Goal: Task Accomplishment & Management: Manage account settings

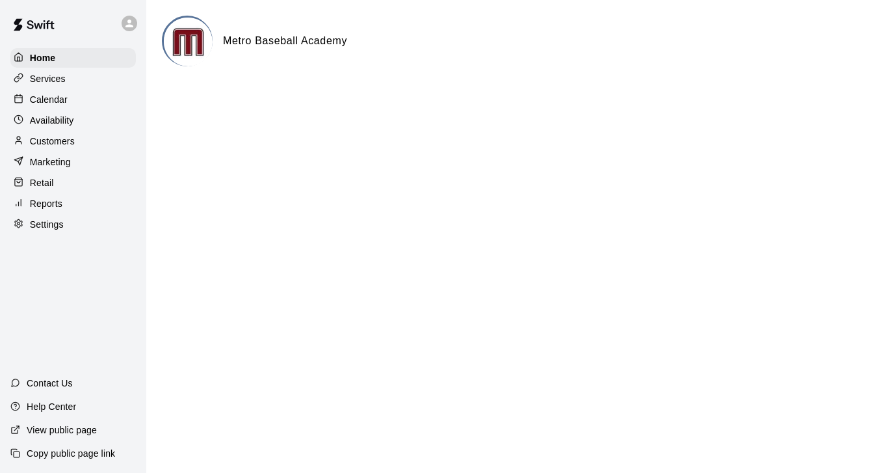
click at [45, 79] on p "Services" at bounding box center [48, 78] width 36 height 13
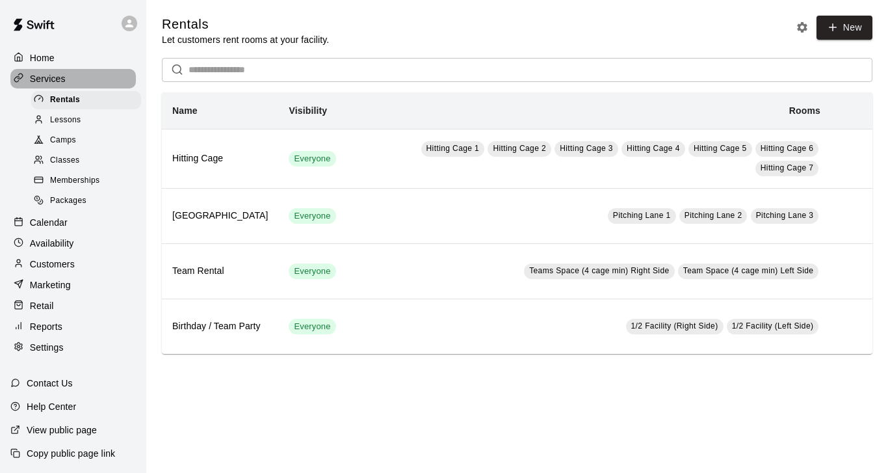
click at [49, 81] on p "Services" at bounding box center [48, 78] width 36 height 13
click at [63, 140] on span "Camps" at bounding box center [63, 140] width 26 height 13
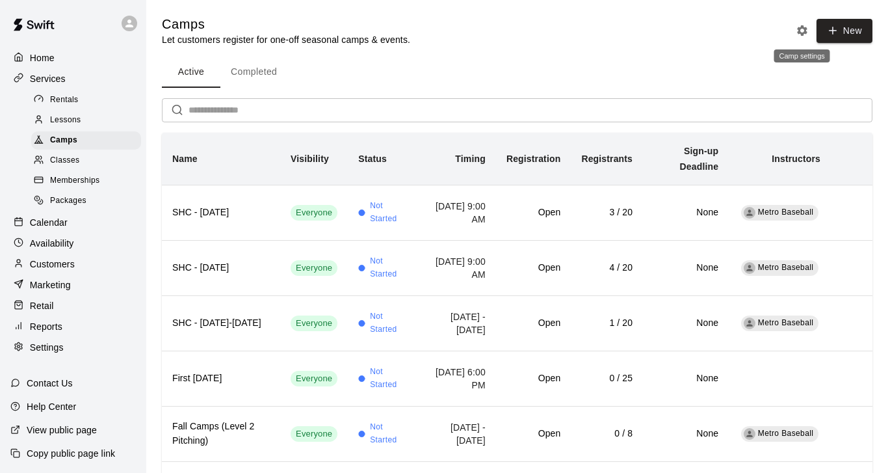
click at [801, 34] on icon "Camp settings" at bounding box center [802, 30] width 10 height 10
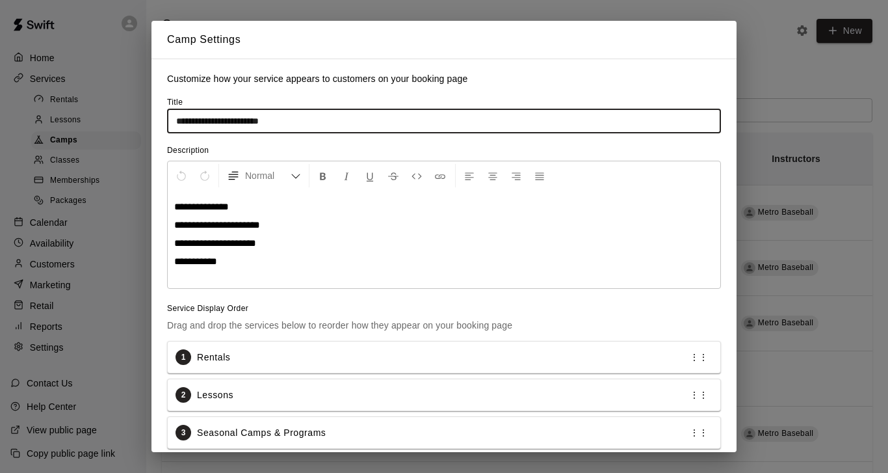
drag, startPoint x: 328, startPoint y: 120, endPoint x: 168, endPoint y: 116, distance: 160.0
click at [168, 116] on input "**********" at bounding box center [444, 121] width 554 height 24
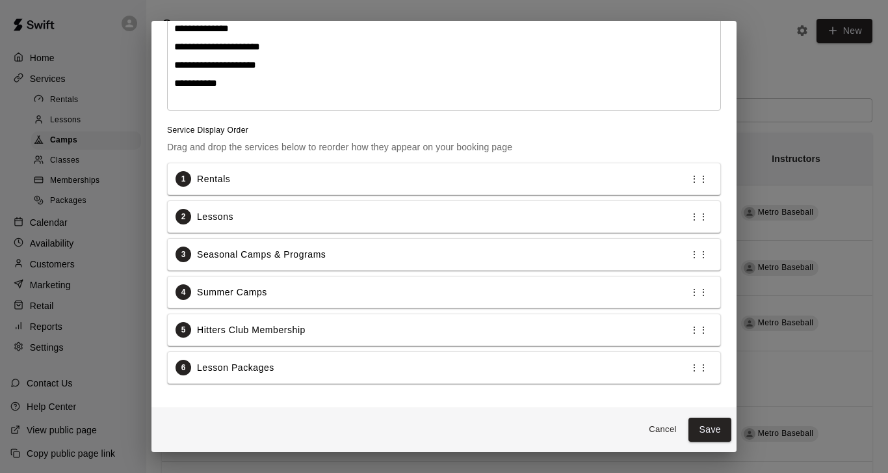
scroll to position [179, 0]
type input "**********"
click at [715, 425] on button "Save" at bounding box center [709, 429] width 43 height 24
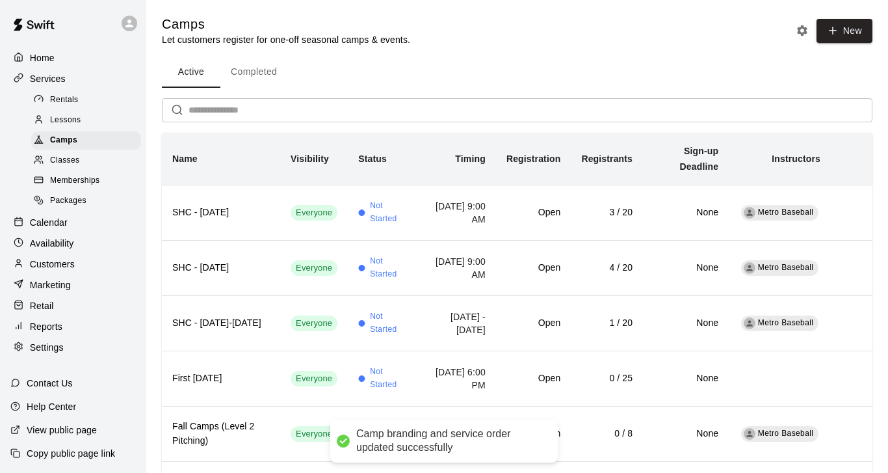
scroll to position [0, 0]
click at [38, 57] on p "Home" at bounding box center [42, 57] width 25 height 13
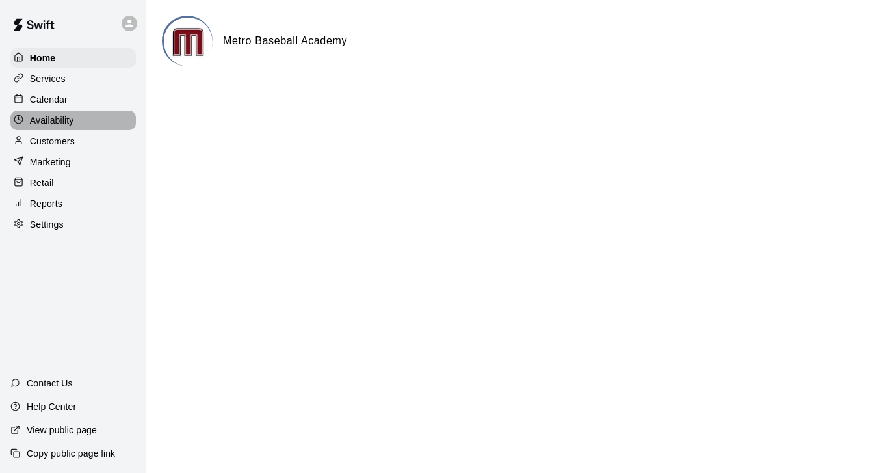
click at [47, 119] on p "Availability" at bounding box center [52, 120] width 44 height 13
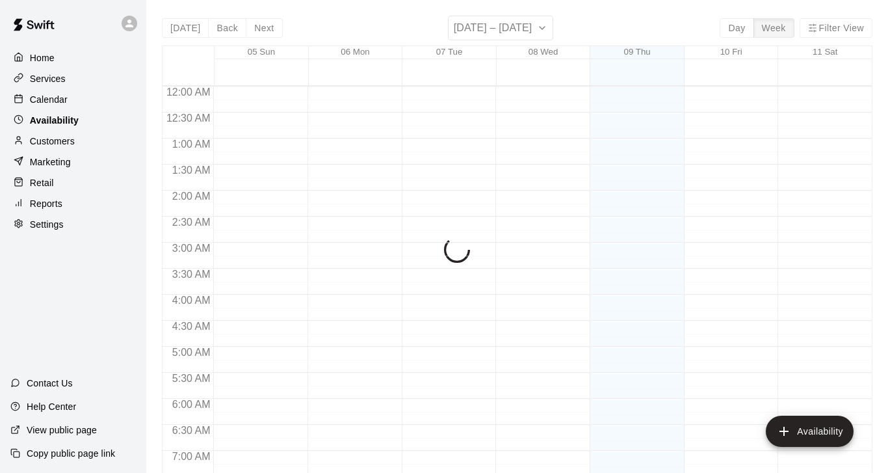
scroll to position [718, 0]
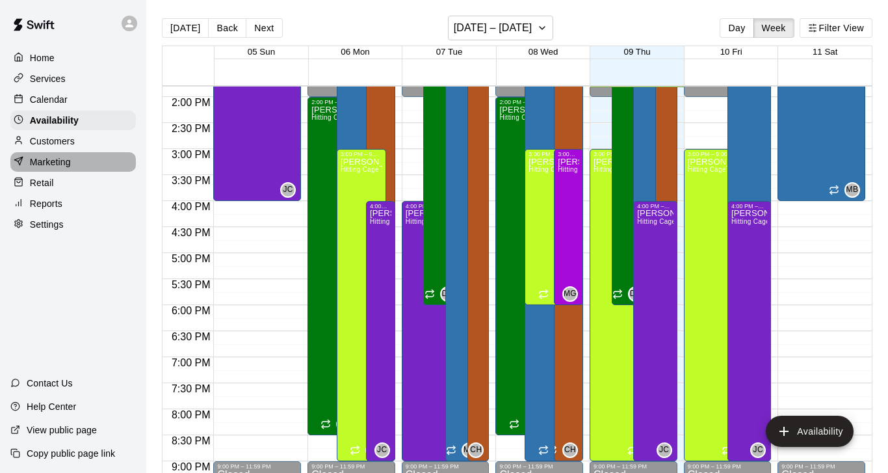
click at [45, 159] on p "Marketing" at bounding box center [50, 161] width 41 height 13
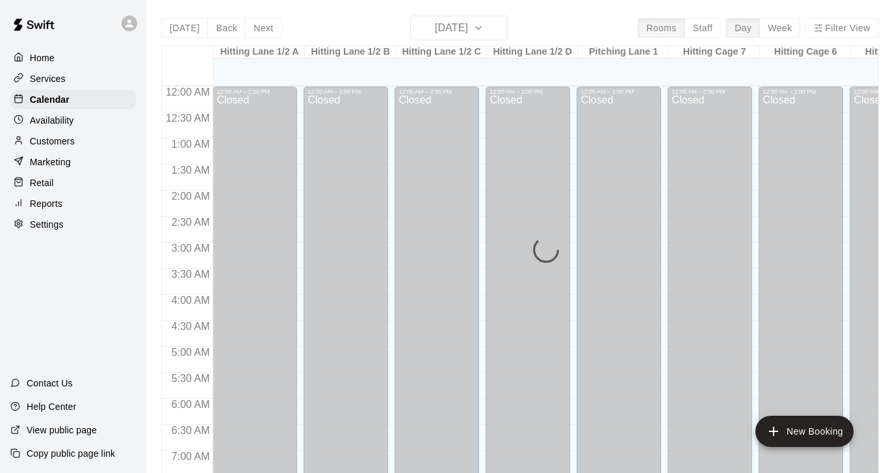
scroll to position [710, 0]
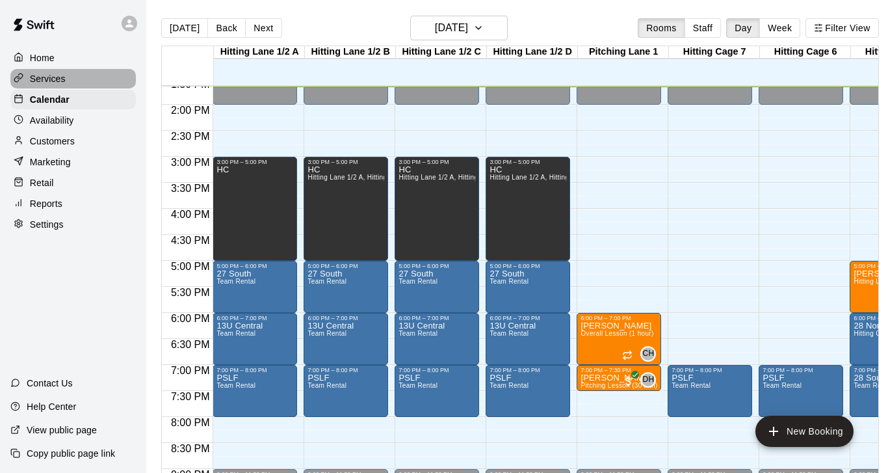
click at [47, 76] on p "Services" at bounding box center [48, 78] width 36 height 13
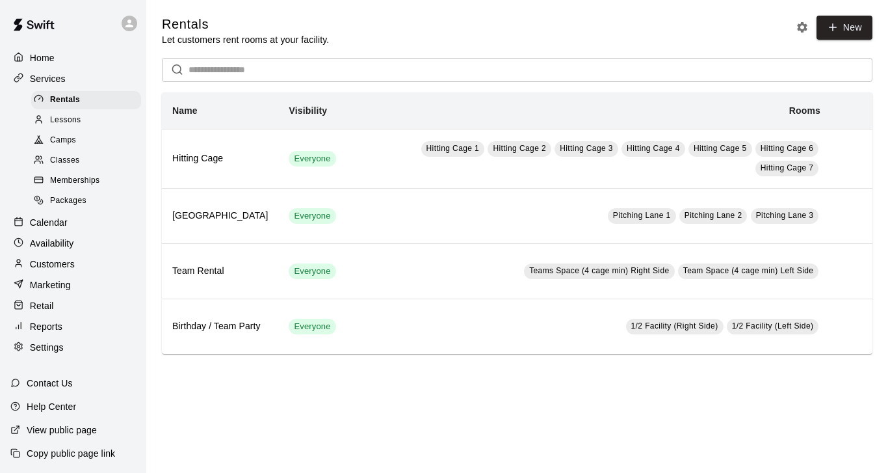
click at [43, 82] on p "Services" at bounding box center [48, 78] width 36 height 13
click at [802, 27] on icon "Rental settings" at bounding box center [802, 27] width 13 height 13
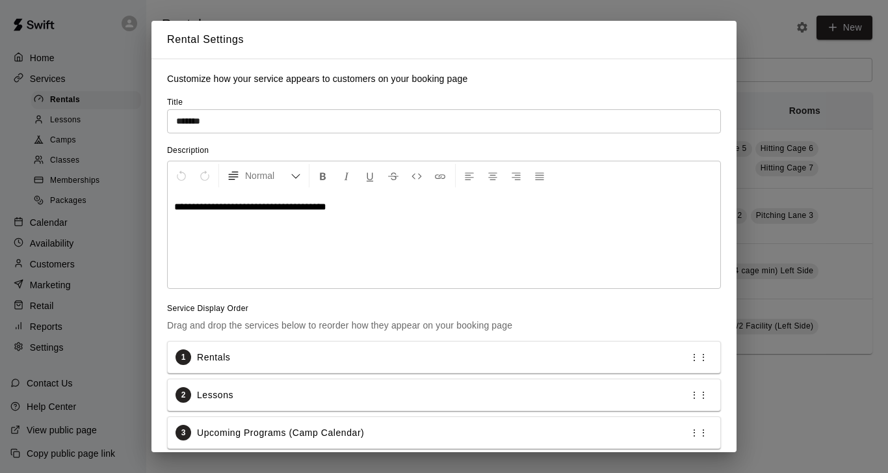
click at [753, 34] on div "**********" at bounding box center [444, 236] width 888 height 473
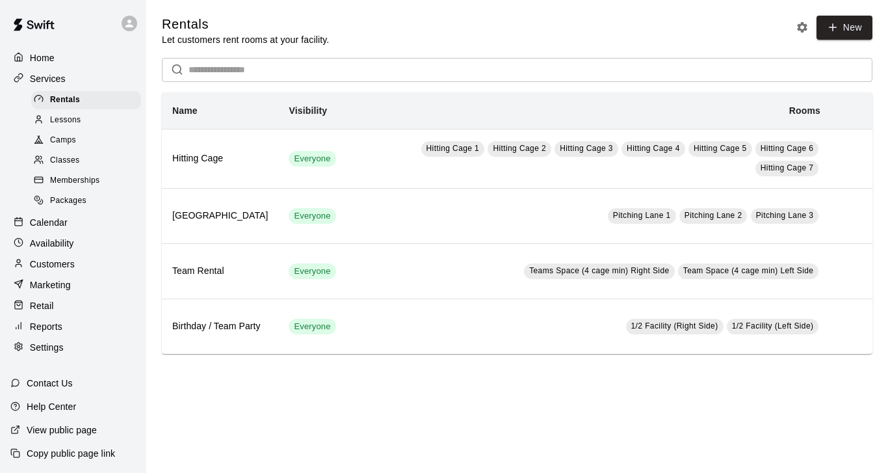
click at [18, 79] on icon at bounding box center [19, 78] width 10 height 10
click at [63, 160] on span "Classes" at bounding box center [64, 160] width 29 height 13
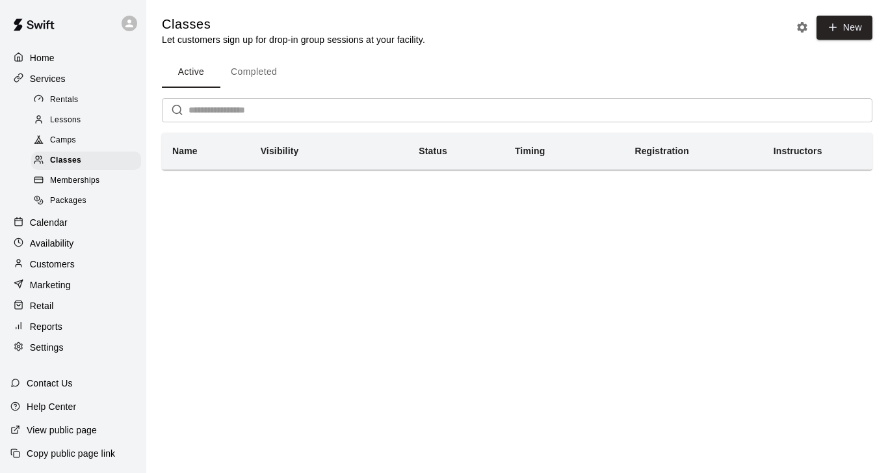
click at [252, 72] on button "Completed" at bounding box center [253, 72] width 67 height 31
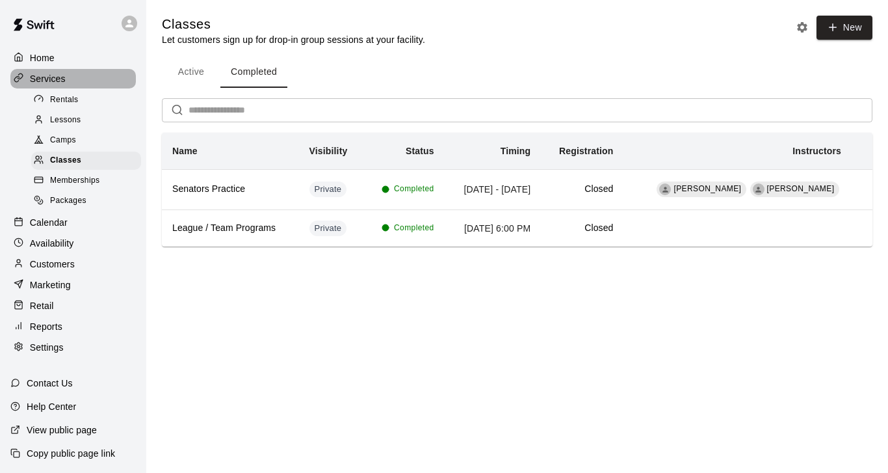
click at [49, 75] on p "Services" at bounding box center [48, 78] width 36 height 13
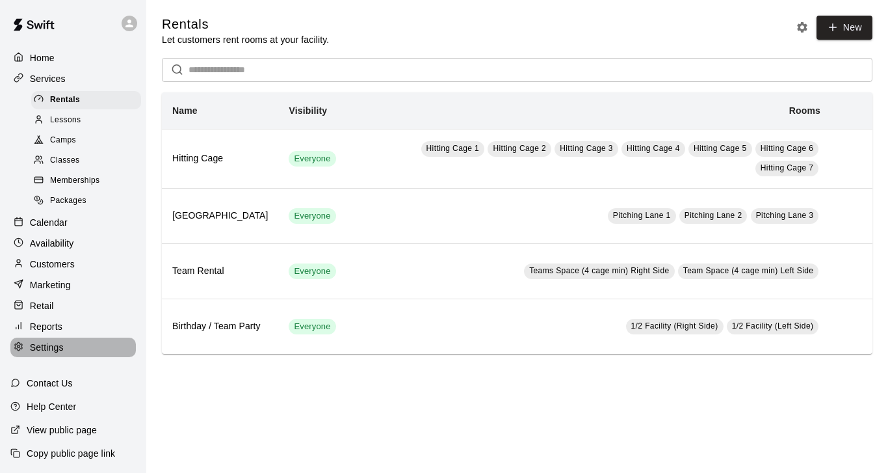
click at [42, 347] on p "Settings" at bounding box center [47, 347] width 34 height 13
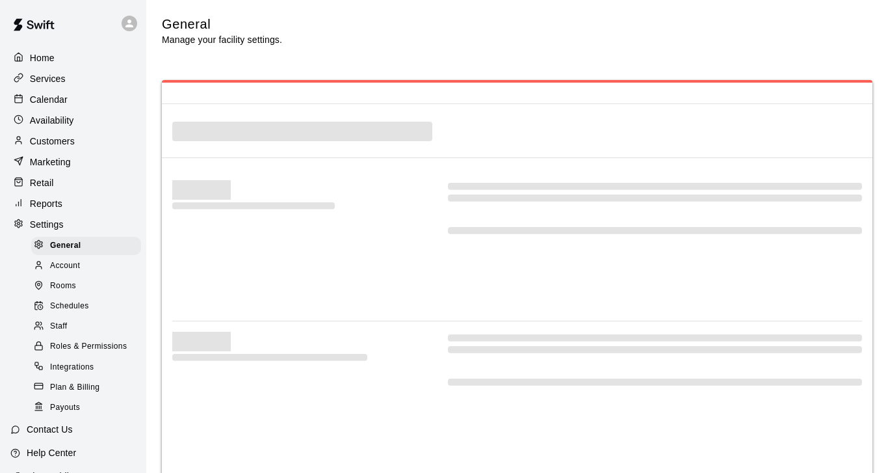
scroll to position [2531, 0]
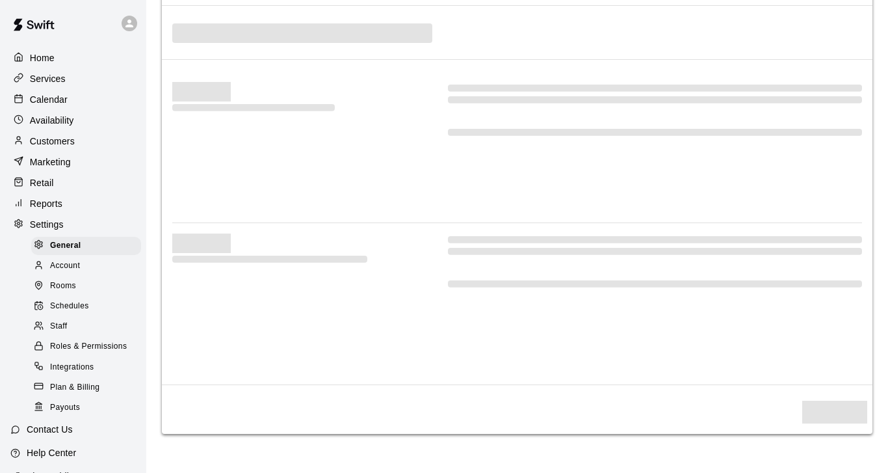
select select "**"
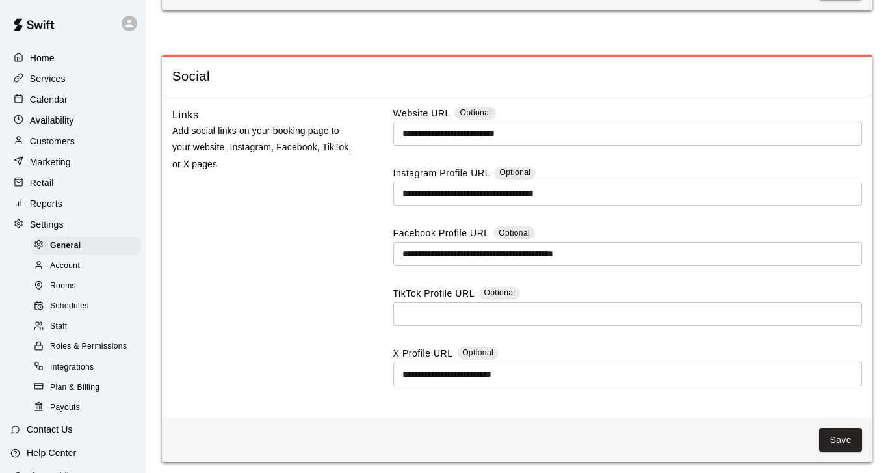
scroll to position [3521, 0]
click at [60, 307] on span "Schedules" at bounding box center [69, 306] width 39 height 13
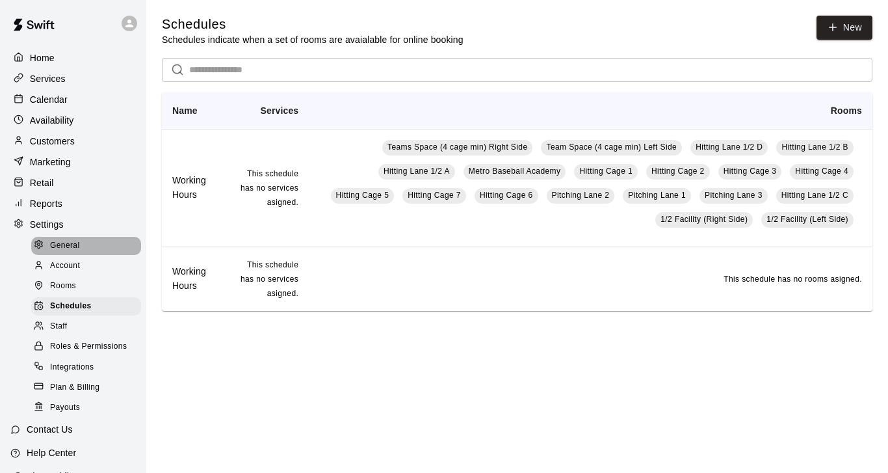
click at [64, 250] on span "General" at bounding box center [65, 245] width 30 height 13
select select "**"
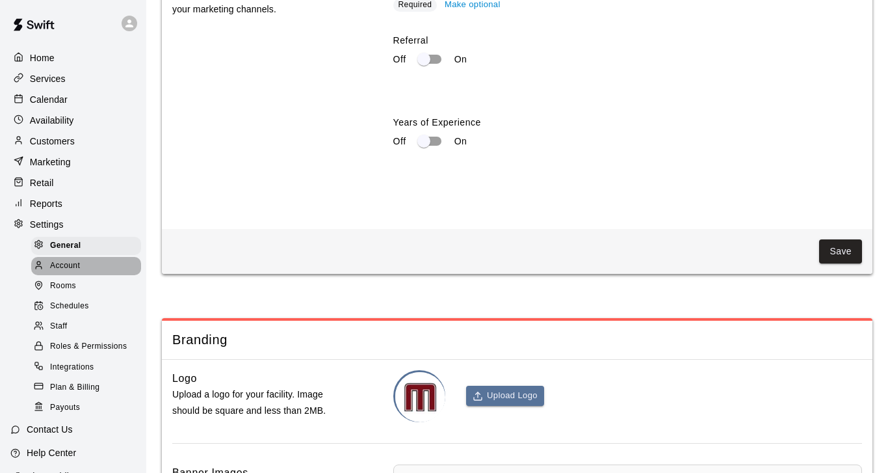
click at [62, 269] on span "Account" at bounding box center [65, 265] width 30 height 13
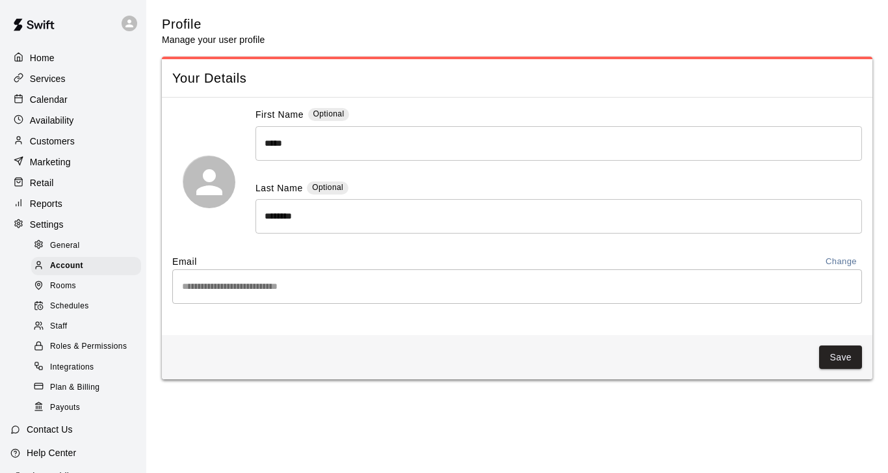
click at [49, 80] on p "Services" at bounding box center [48, 78] width 36 height 13
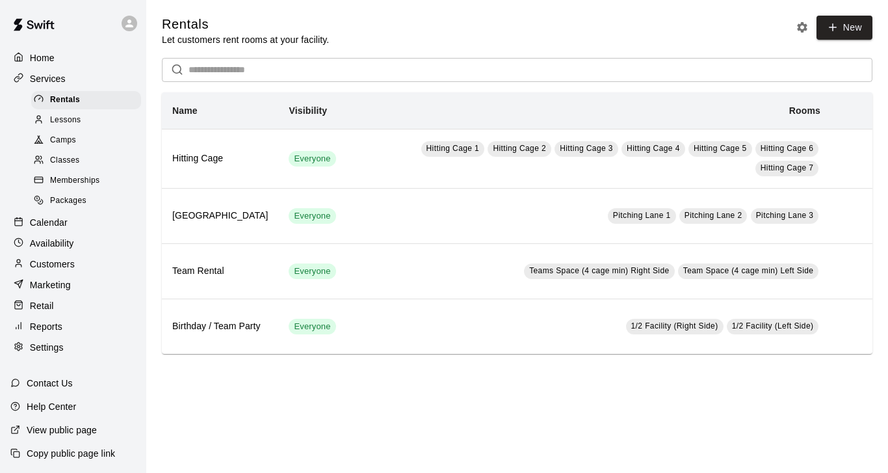
drag, startPoint x: 60, startPoint y: 141, endPoint x: 62, endPoint y: 135, distance: 7.0
click at [62, 135] on span "Camps" at bounding box center [63, 140] width 26 height 13
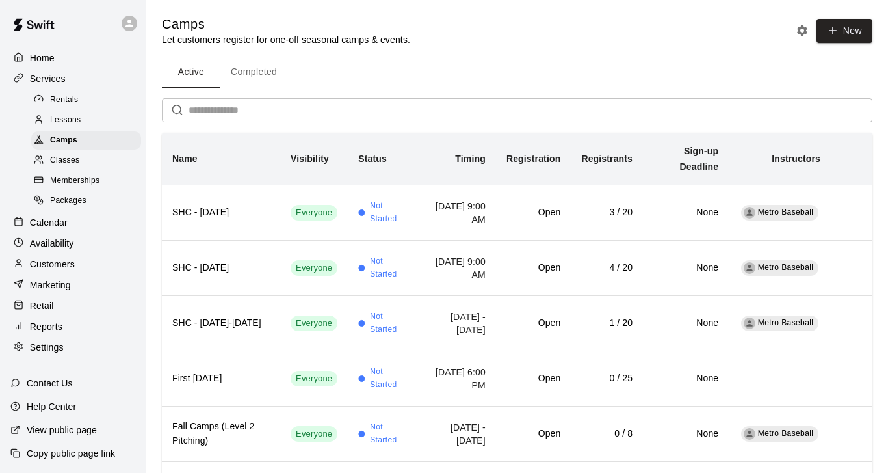
click at [248, 72] on button "Completed" at bounding box center [253, 72] width 67 height 31
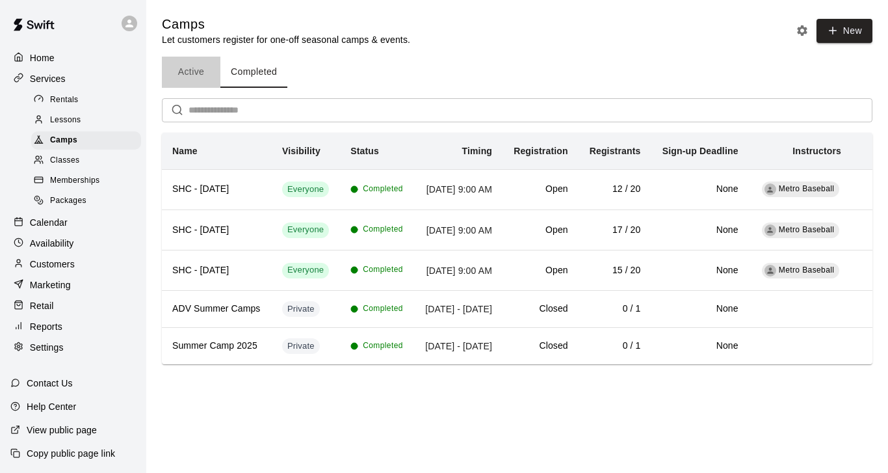
click at [191, 73] on button "Active" at bounding box center [191, 72] width 59 height 31
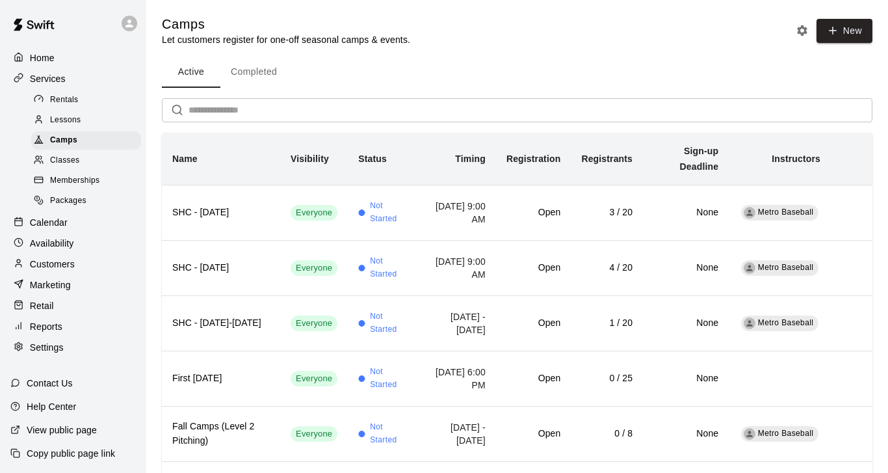
click at [47, 77] on p "Services" at bounding box center [48, 78] width 36 height 13
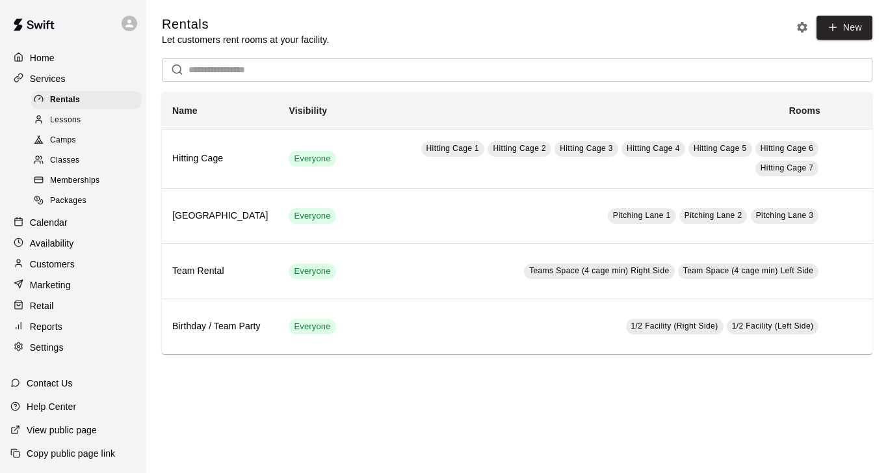
click at [44, 77] on p "Services" at bounding box center [48, 78] width 36 height 13
click at [46, 60] on p "Home" at bounding box center [42, 57] width 25 height 13
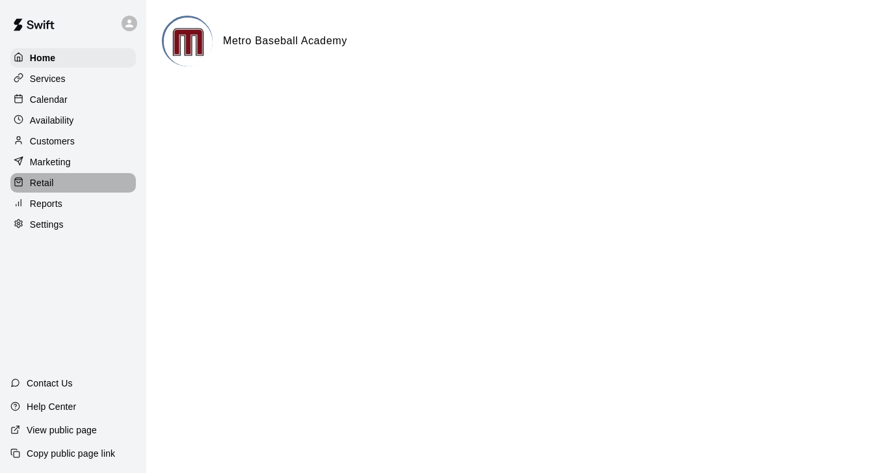
click at [40, 182] on p "Retail" at bounding box center [42, 182] width 24 height 13
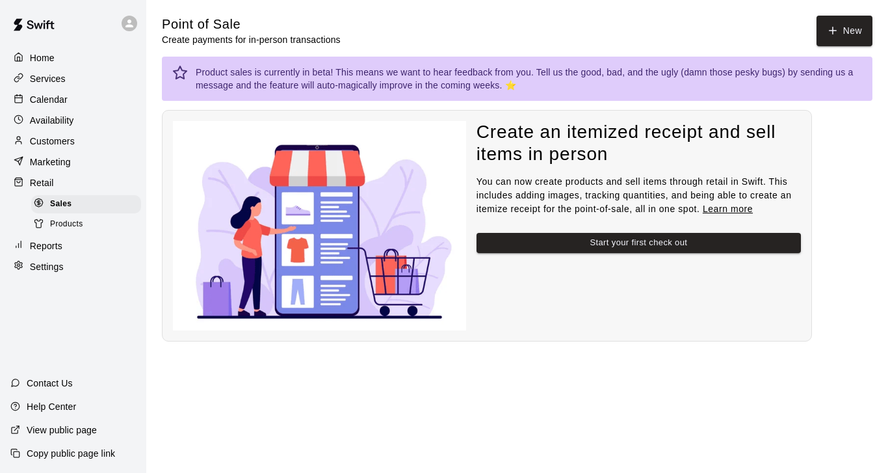
click at [62, 222] on span "Products" at bounding box center [66, 224] width 33 height 13
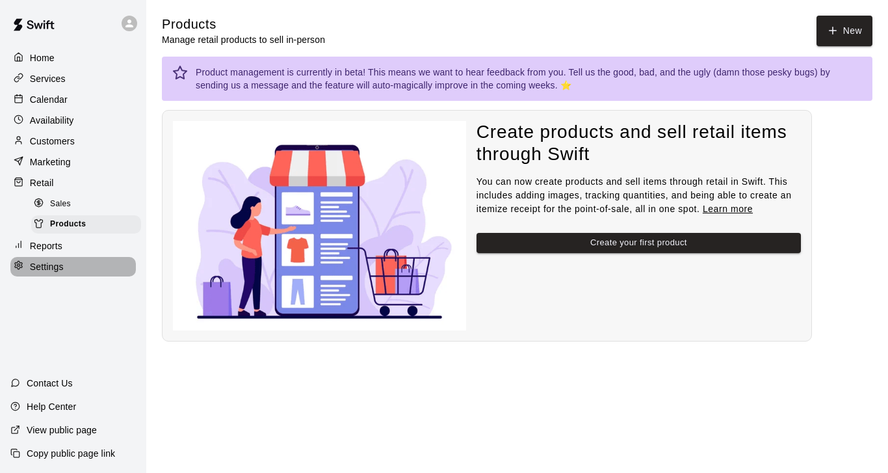
click at [40, 268] on p "Settings" at bounding box center [47, 266] width 34 height 13
select select "**"
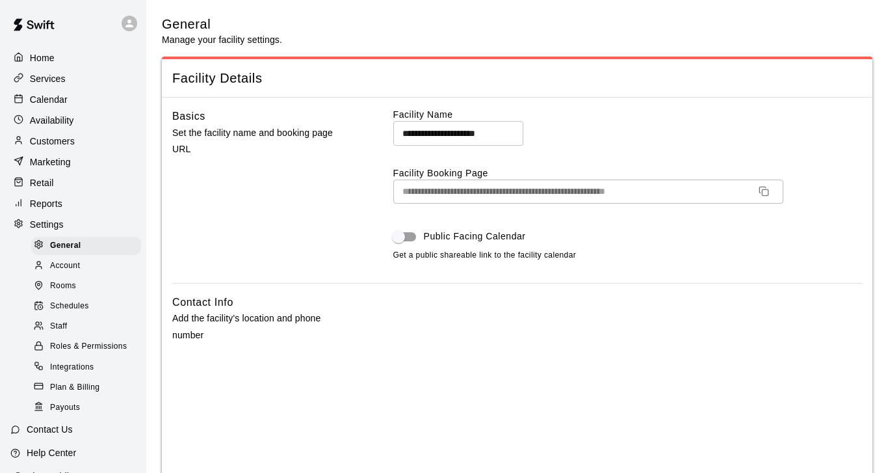
scroll to position [0, 0]
click at [60, 306] on span "Schedules" at bounding box center [69, 306] width 39 height 13
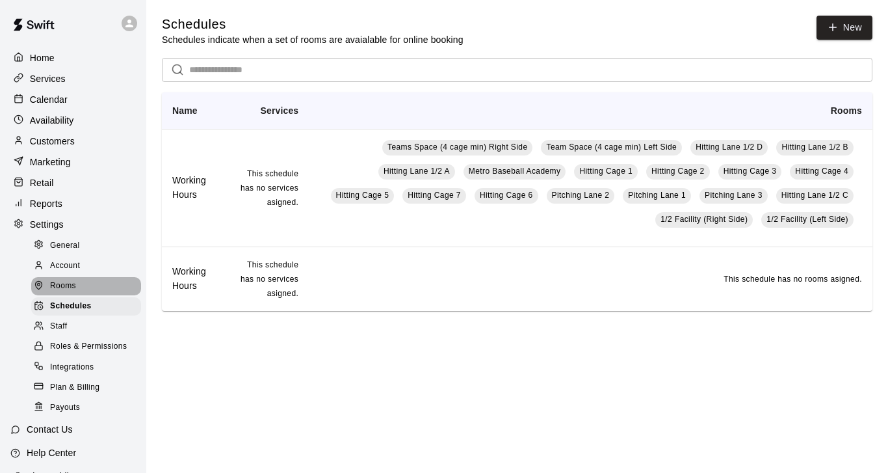
click at [62, 285] on span "Rooms" at bounding box center [63, 286] width 26 height 13
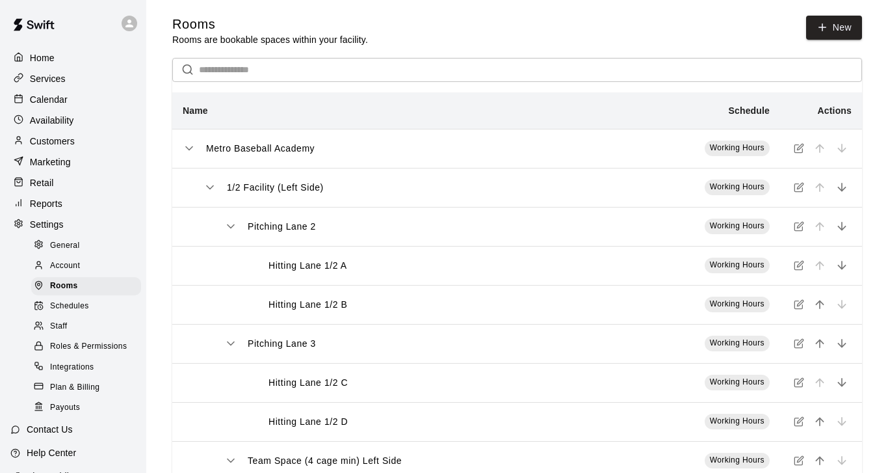
click at [62, 266] on span "Account" at bounding box center [65, 265] width 30 height 13
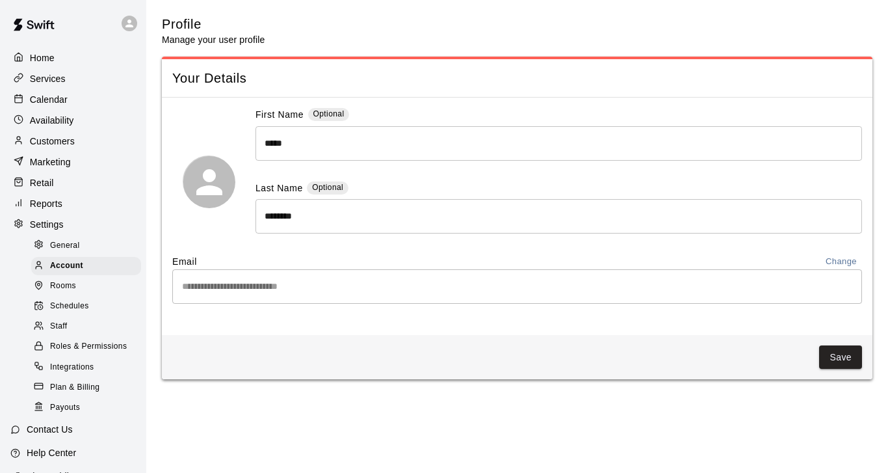
click at [63, 242] on span "General" at bounding box center [65, 245] width 30 height 13
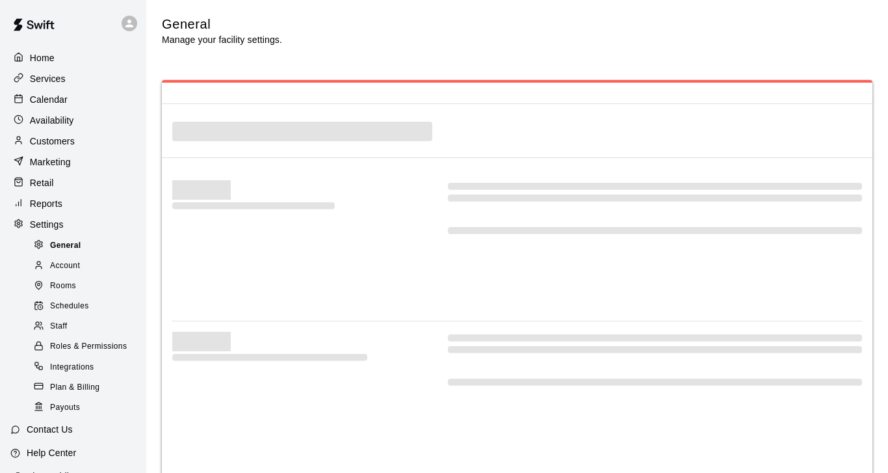
scroll to position [2596, 0]
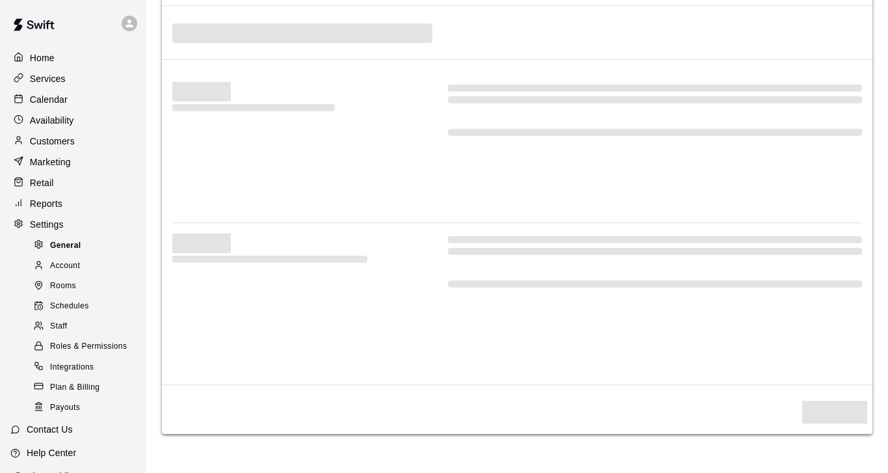
select select "**"
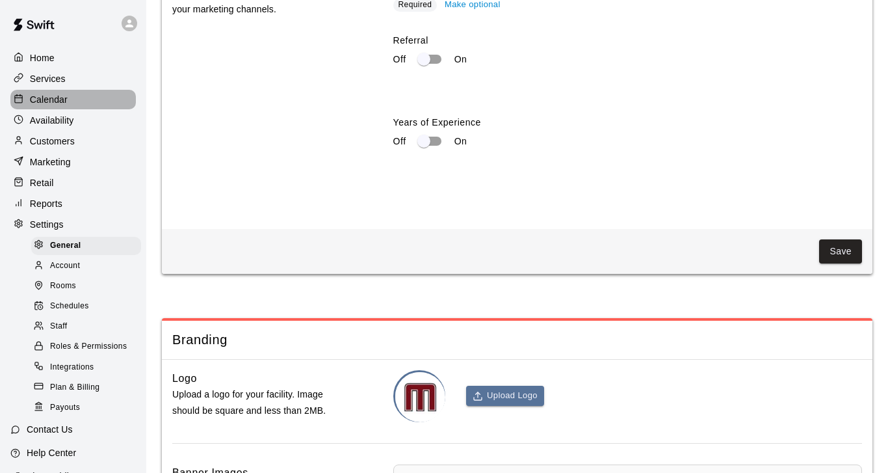
click at [45, 99] on p "Calendar" at bounding box center [49, 99] width 38 height 13
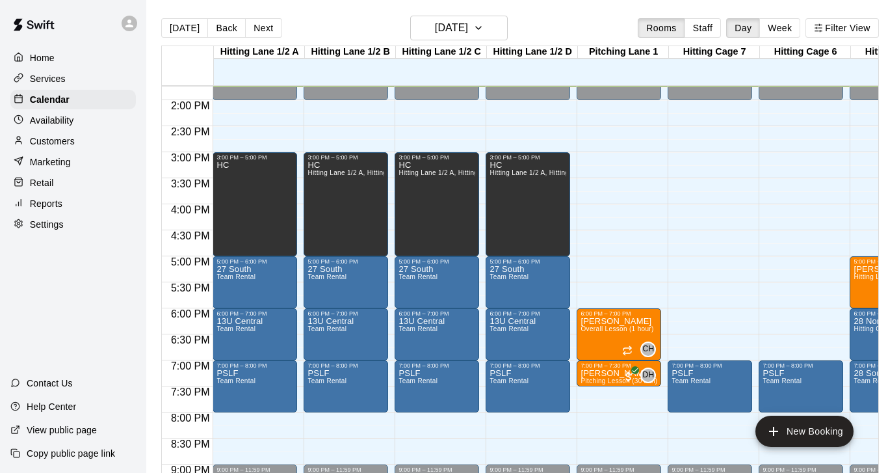
click at [45, 75] on p "Services" at bounding box center [48, 78] width 36 height 13
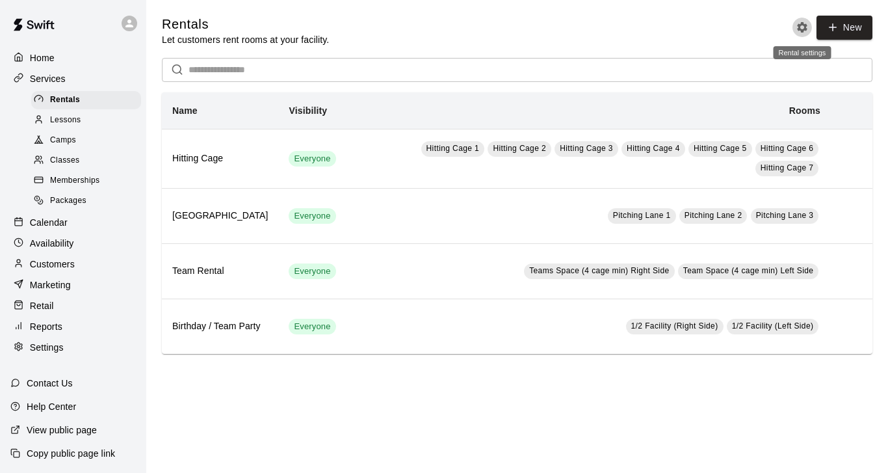
click at [801, 26] on icon "Rental settings" at bounding box center [802, 27] width 13 height 13
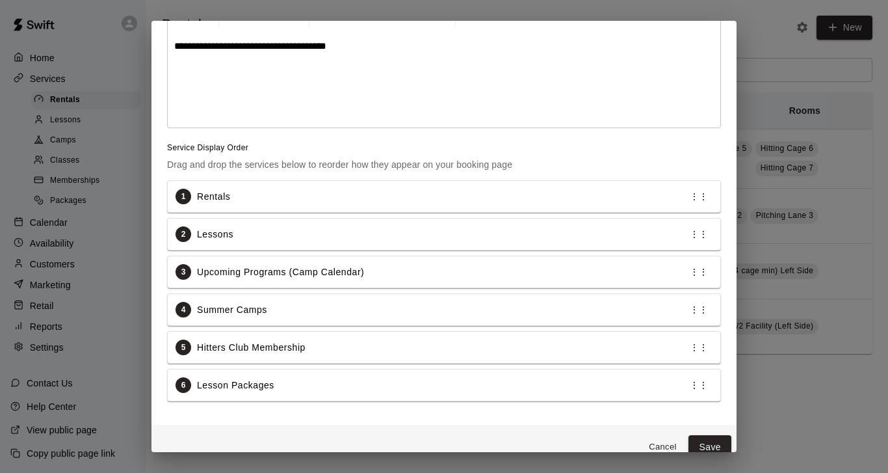
scroll to position [161, 0]
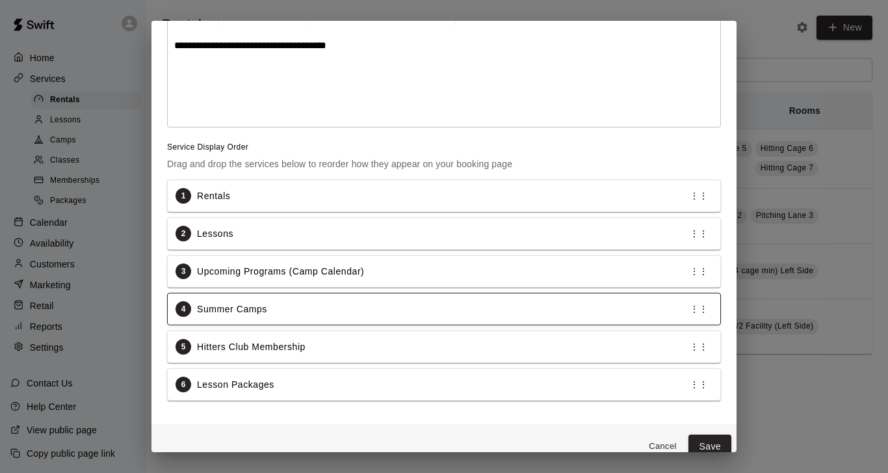
click at [296, 313] on div "4 Summer Camps ⋮⋮" at bounding box center [444, 309] width 537 height 16
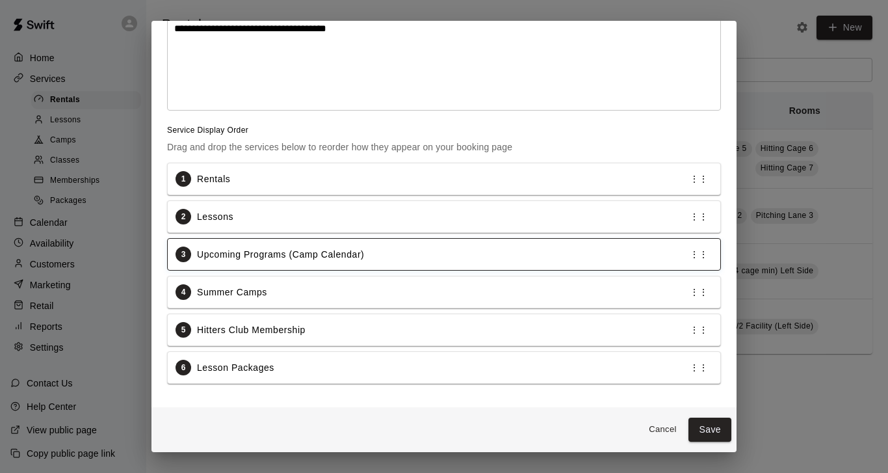
scroll to position [179, 0]
click at [701, 261] on p "⋮⋮" at bounding box center [699, 254] width 18 height 13
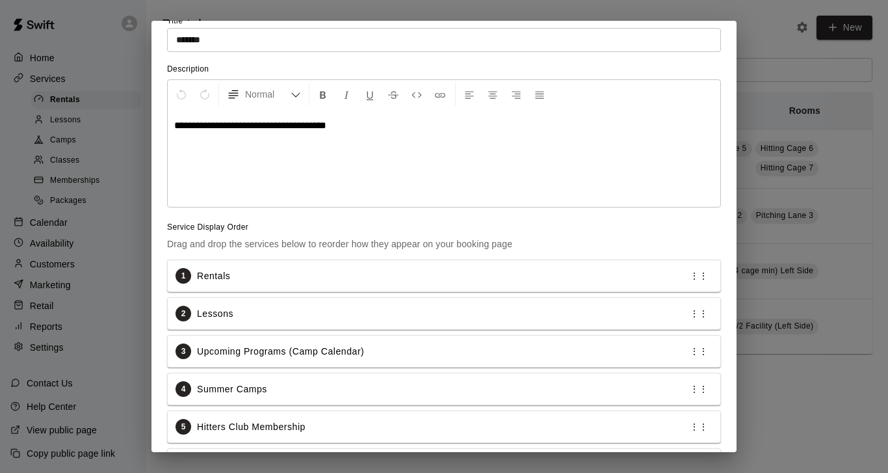
scroll to position [95, 0]
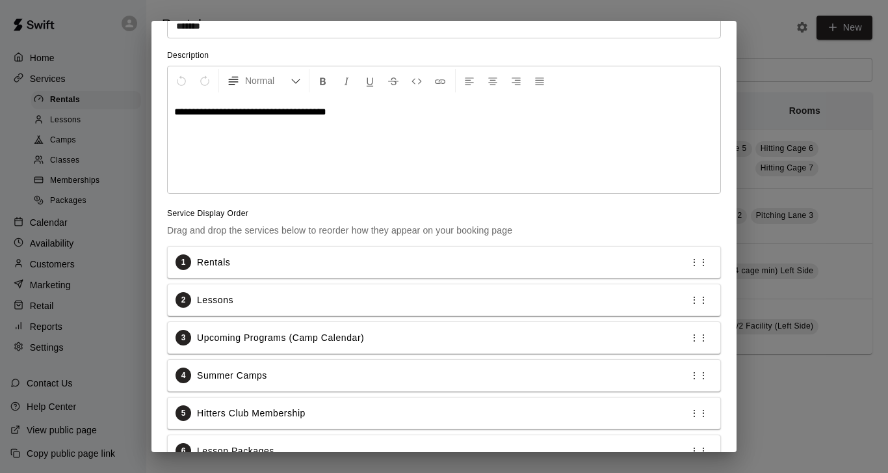
click at [767, 37] on div "**********" at bounding box center [444, 236] width 888 height 473
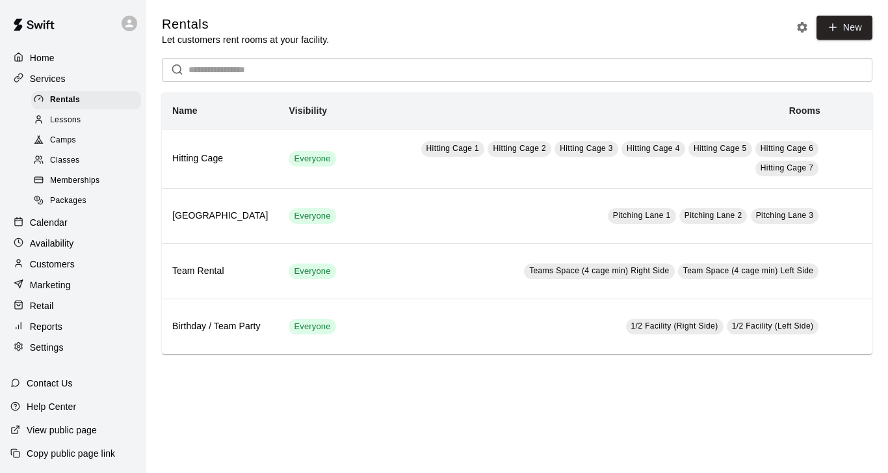
scroll to position [94, 0]
click at [78, 117] on span "Lessons" at bounding box center [65, 120] width 31 height 13
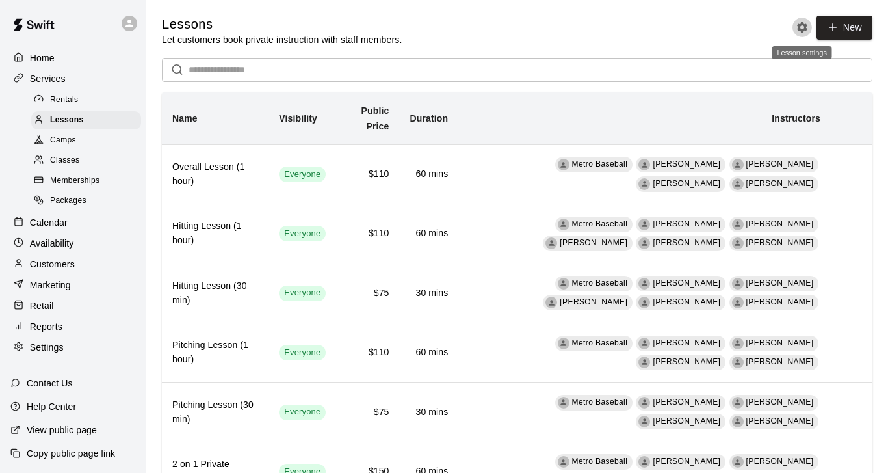
click at [801, 25] on icon "Lesson settings" at bounding box center [802, 27] width 10 height 10
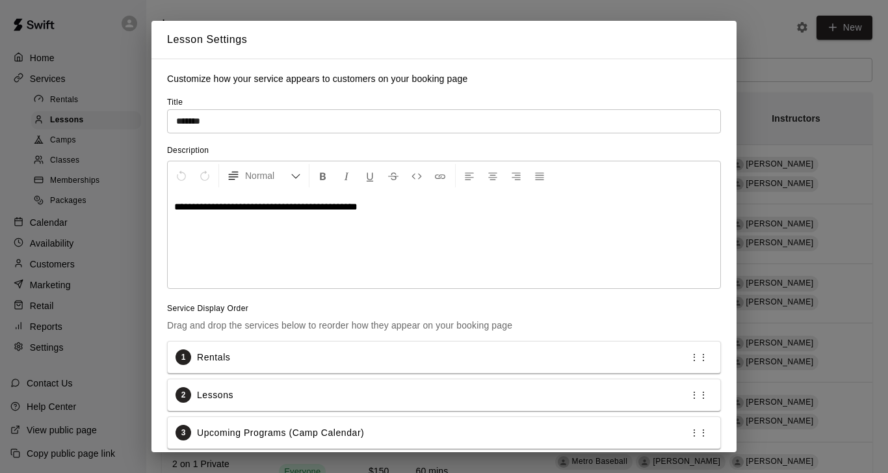
click at [740, 40] on div "**********" at bounding box center [444, 236] width 888 height 473
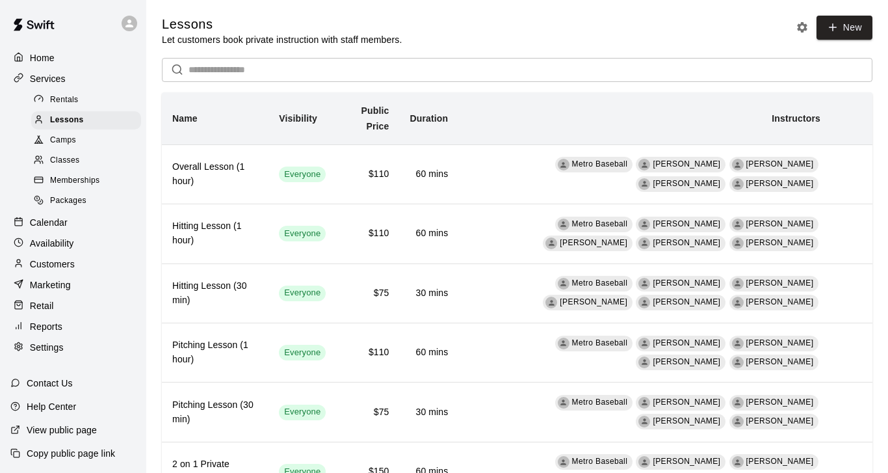
scroll to position [3, 0]
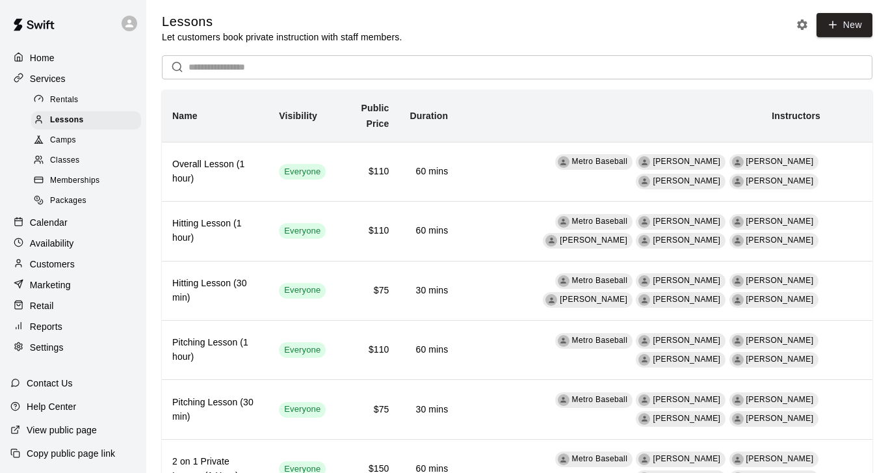
click at [64, 79] on p "Services" at bounding box center [48, 78] width 36 height 13
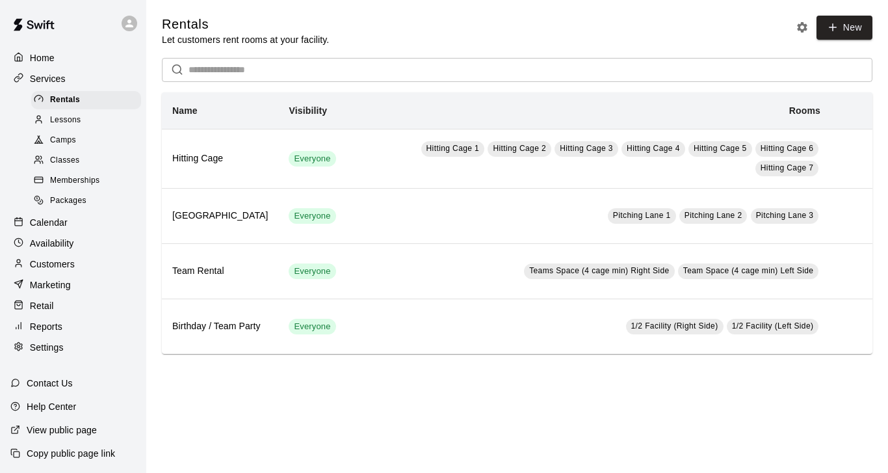
click at [46, 433] on p "View public page" at bounding box center [62, 429] width 70 height 13
click at [802, 27] on icon "Rental settings" at bounding box center [802, 27] width 13 height 13
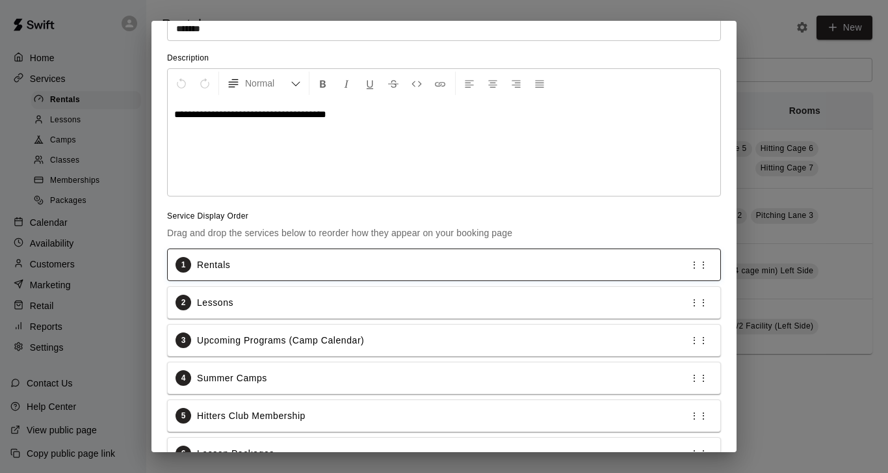
scroll to position [177, 0]
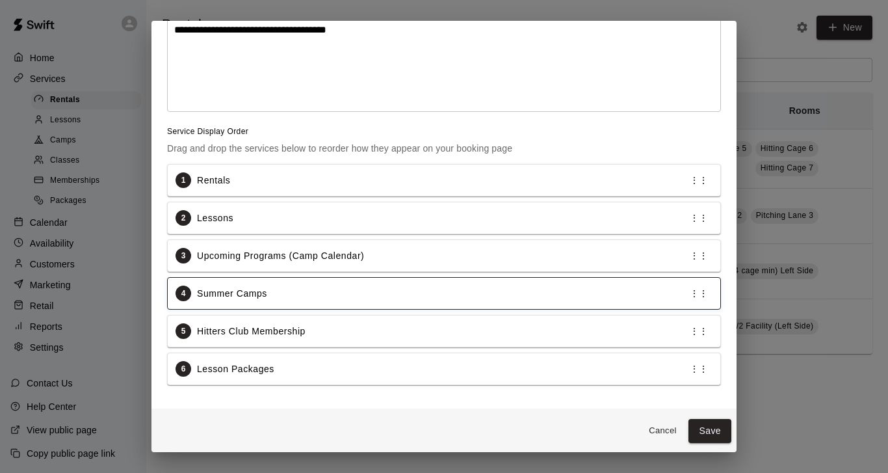
click at [628, 293] on div "4 Summer Camps ⋮⋮" at bounding box center [444, 293] width 537 height 16
click at [555, 294] on div "4 Summer Camps ⋮⋮" at bounding box center [444, 293] width 537 height 16
click at [659, 436] on button "Cancel" at bounding box center [663, 431] width 42 height 20
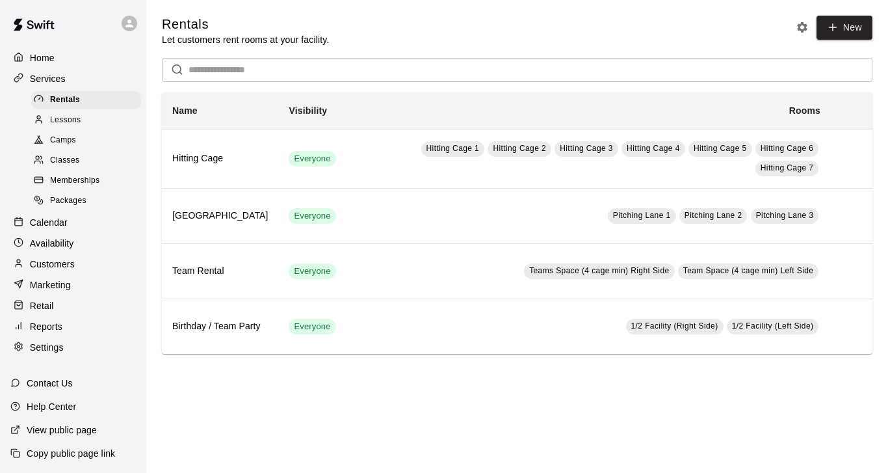
scroll to position [0, 0]
click at [60, 158] on span "Classes" at bounding box center [64, 160] width 29 height 13
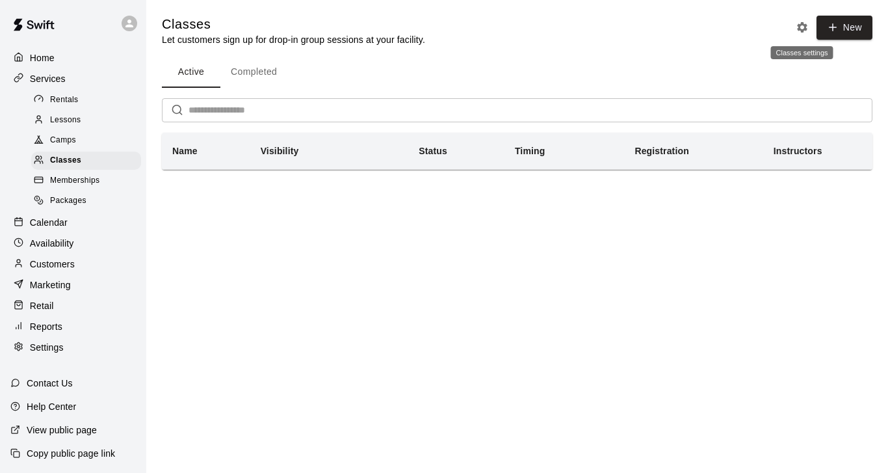
click at [803, 28] on icon "Classes settings" at bounding box center [802, 27] width 13 height 13
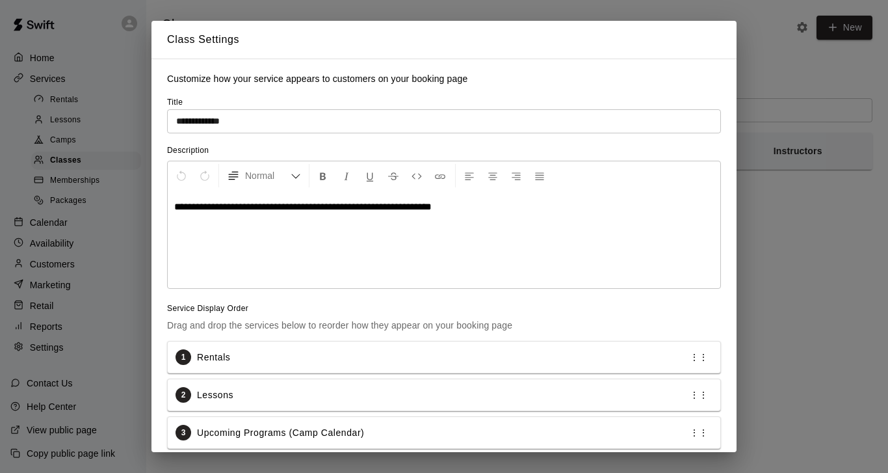
click at [766, 59] on div "**********" at bounding box center [444, 236] width 888 height 473
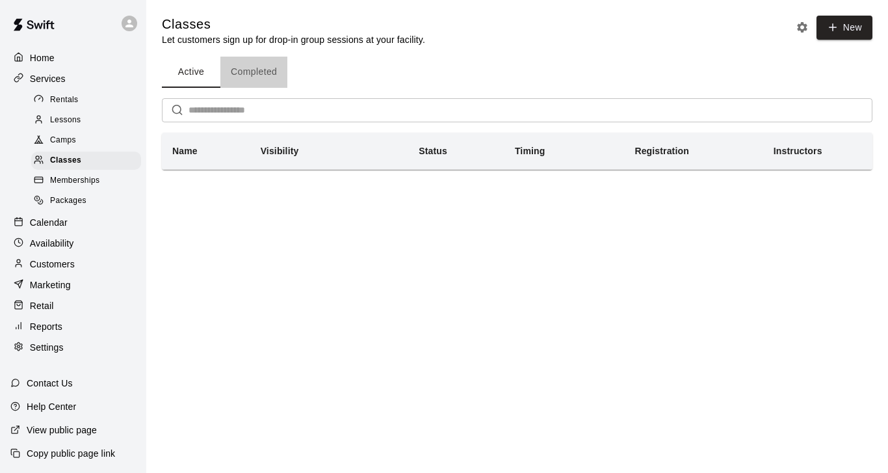
click at [256, 73] on button "Completed" at bounding box center [253, 72] width 67 height 31
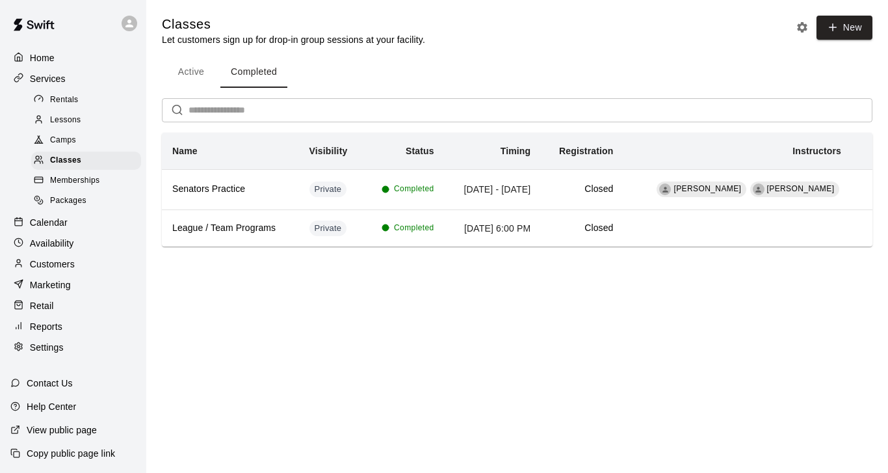
click at [189, 74] on button "Active" at bounding box center [191, 72] width 59 height 31
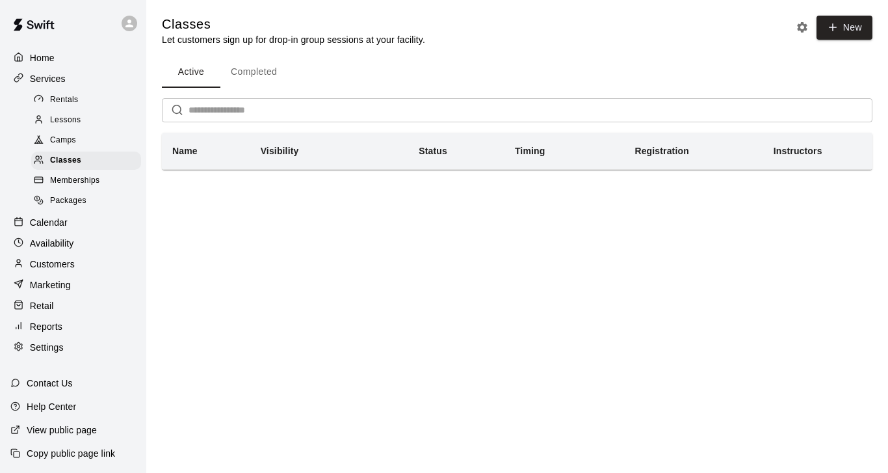
click at [65, 137] on span "Camps" at bounding box center [63, 140] width 26 height 13
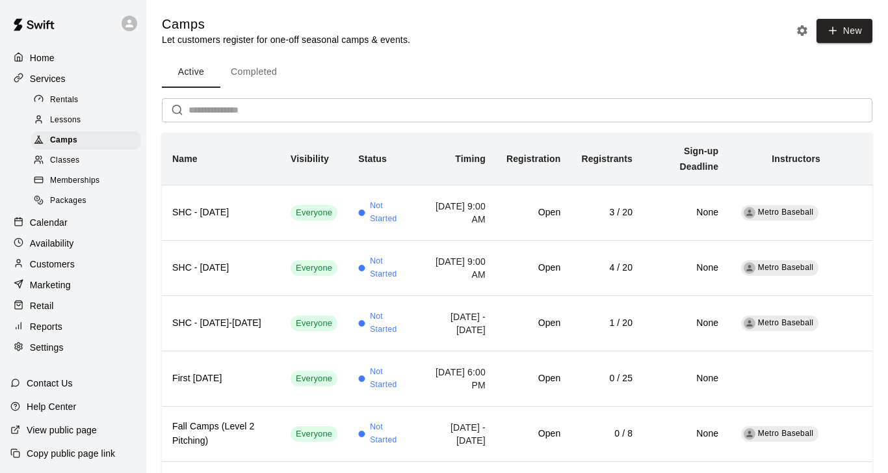
click at [64, 99] on span "Rentals" at bounding box center [64, 100] width 29 height 13
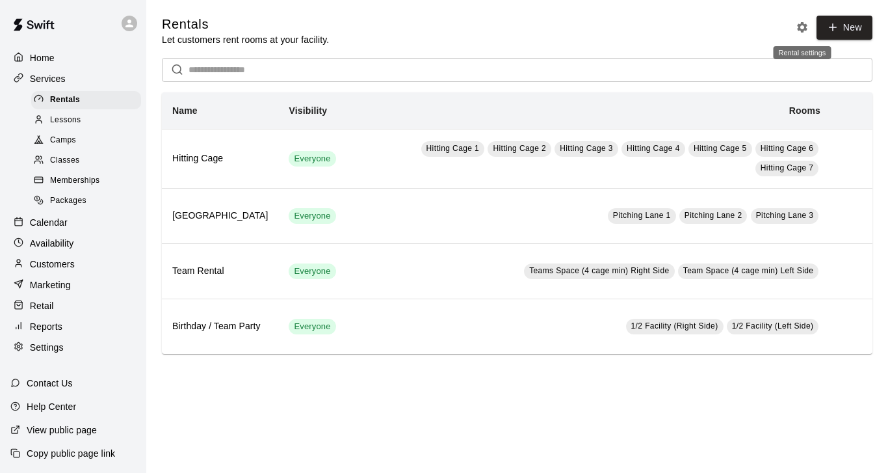
click at [801, 29] on icon "Rental settings" at bounding box center [802, 27] width 10 height 10
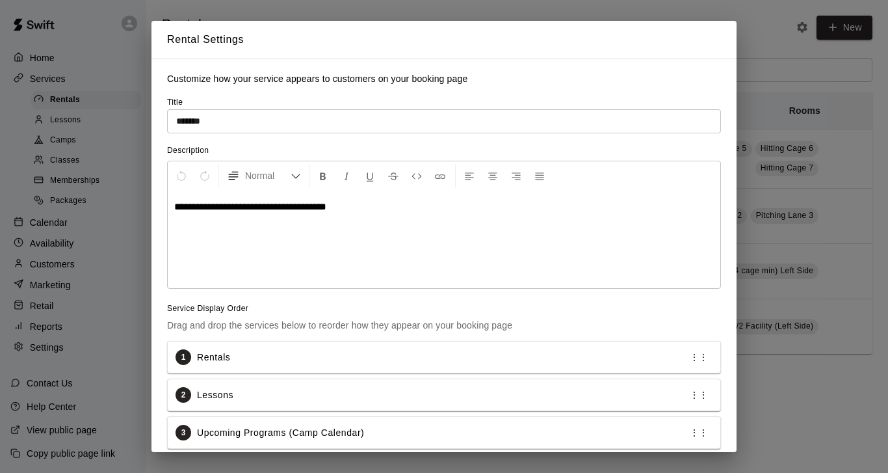
scroll to position [47, 0]
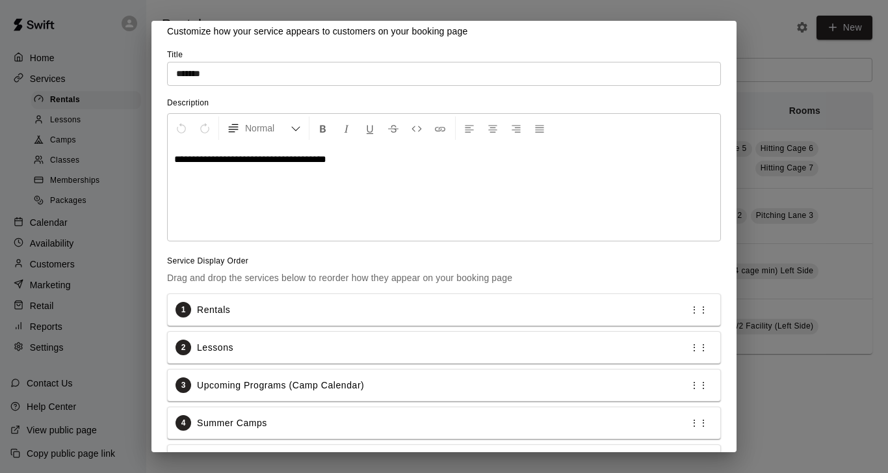
click at [770, 26] on div "**********" at bounding box center [444, 236] width 888 height 473
